Goal: Communication & Community: Ask a question

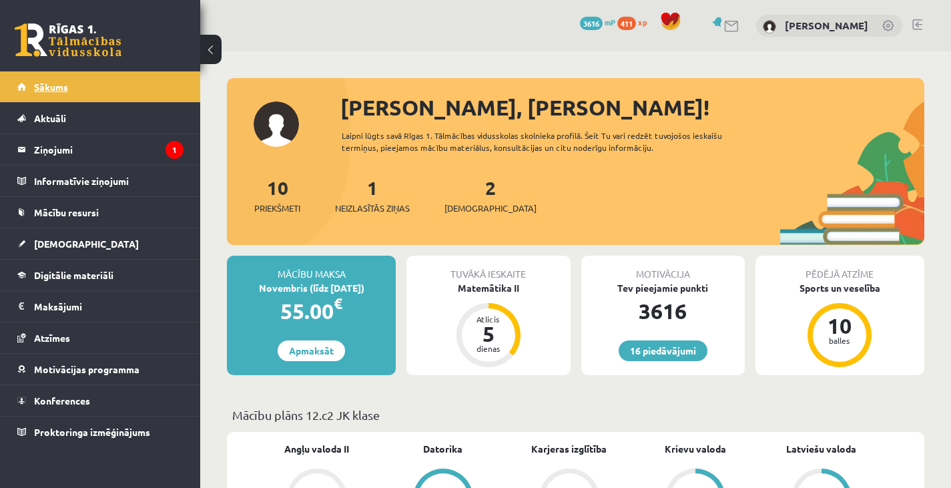
click at [42, 85] on span "Sākums" at bounding box center [51, 87] width 34 height 12
click at [76, 155] on legend "Ziņojumi 1" at bounding box center [108, 149] width 149 height 31
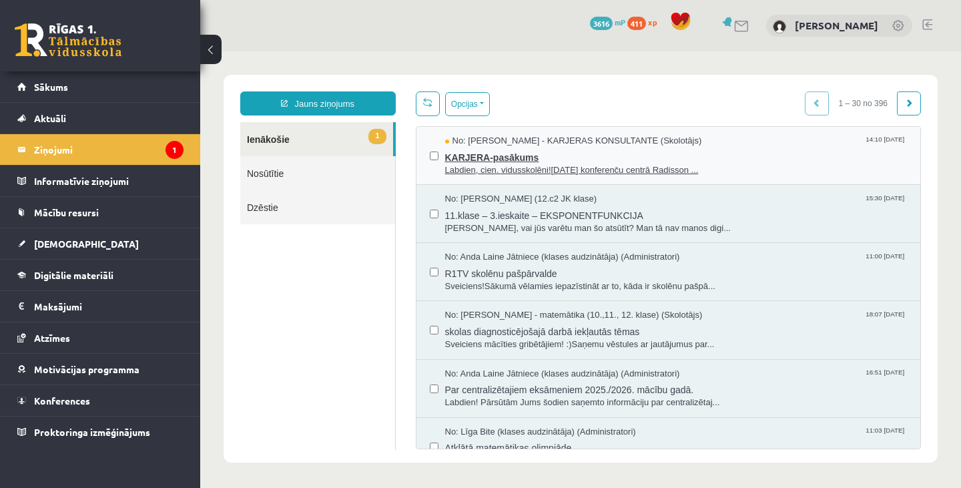
click at [522, 166] on span "Labdien, cien. vidusskolēni!11. oktobrī konferenču centrā Radisson ..." at bounding box center [676, 170] width 462 height 13
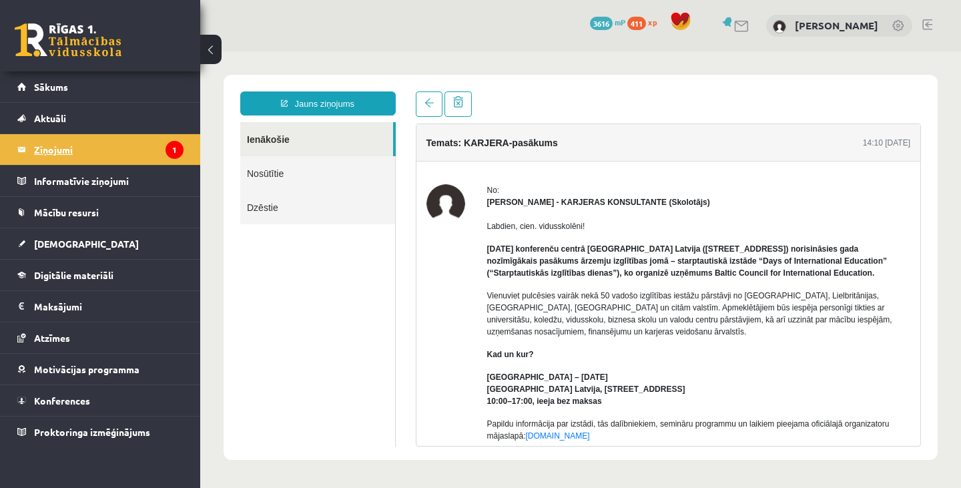
click at [166, 151] on icon "1" at bounding box center [174, 150] width 18 height 18
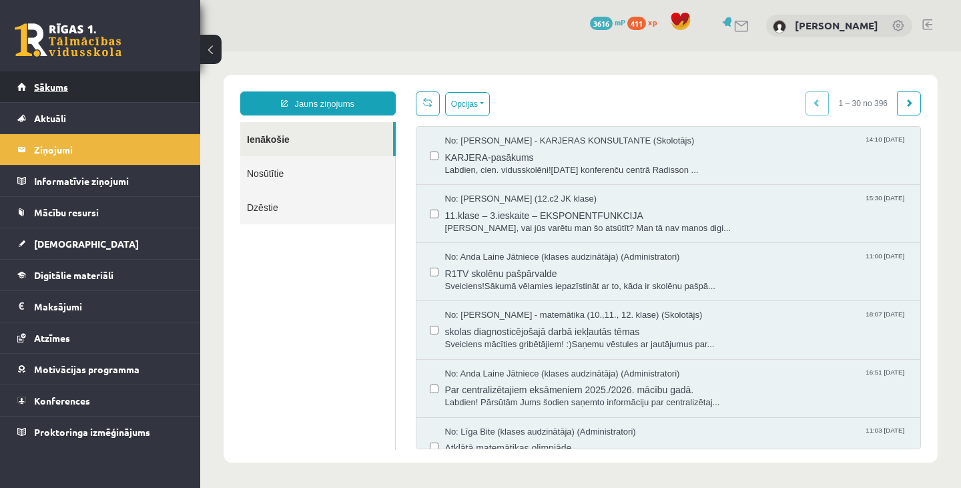
click at [129, 79] on link "Sākums" at bounding box center [100, 86] width 166 height 31
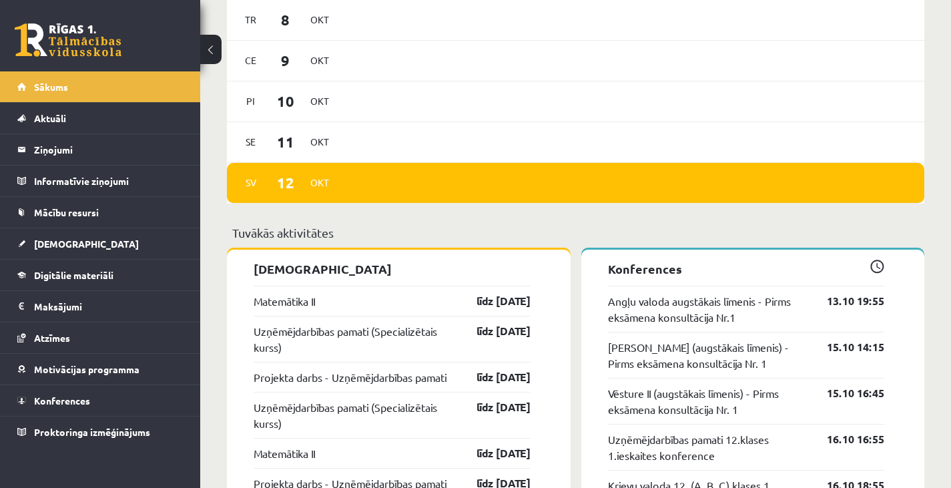
scroll to position [859, 0]
